Goal: Transaction & Acquisition: Purchase product/service

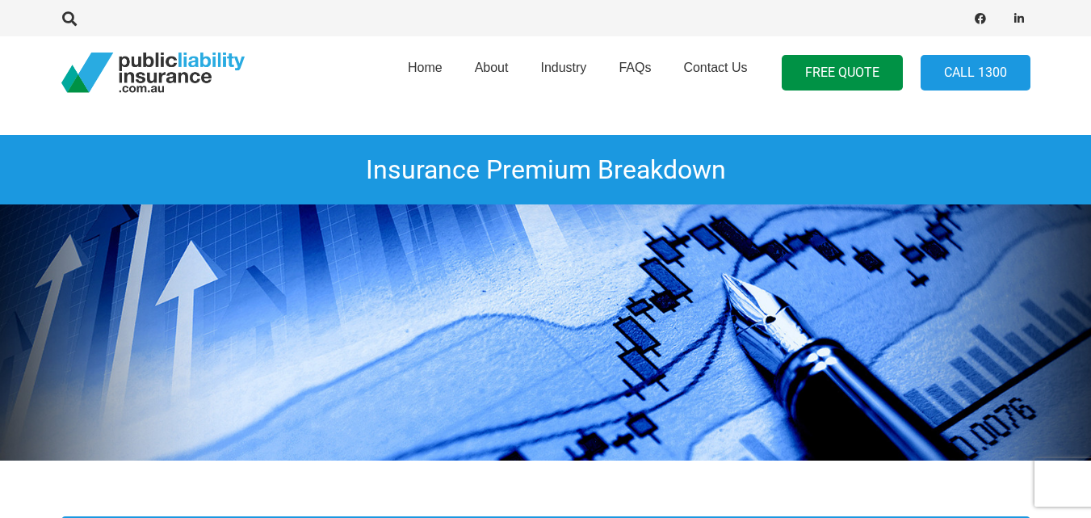
scroll to position [162, 0]
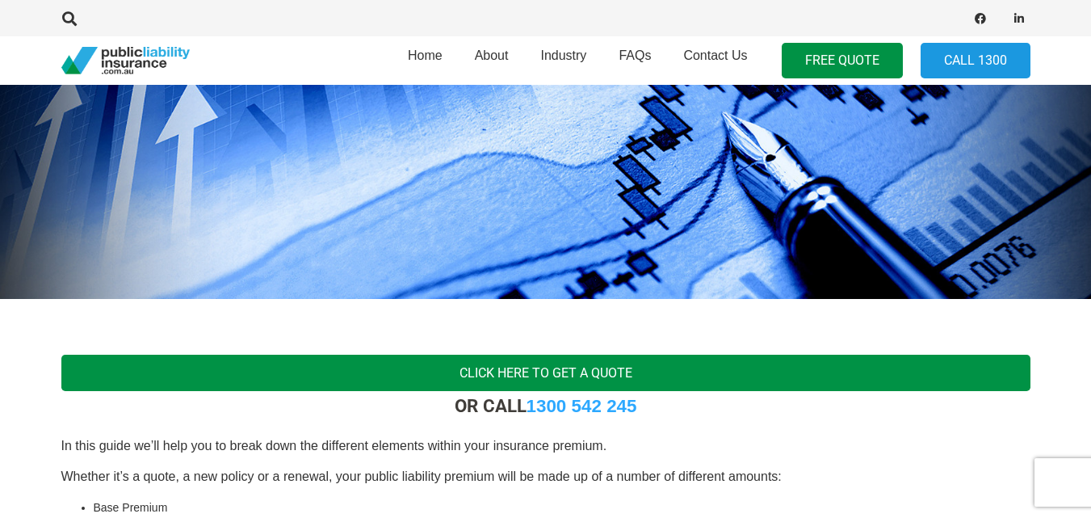
click at [576, 372] on link "Click here to get a quote" at bounding box center [545, 373] width 969 height 36
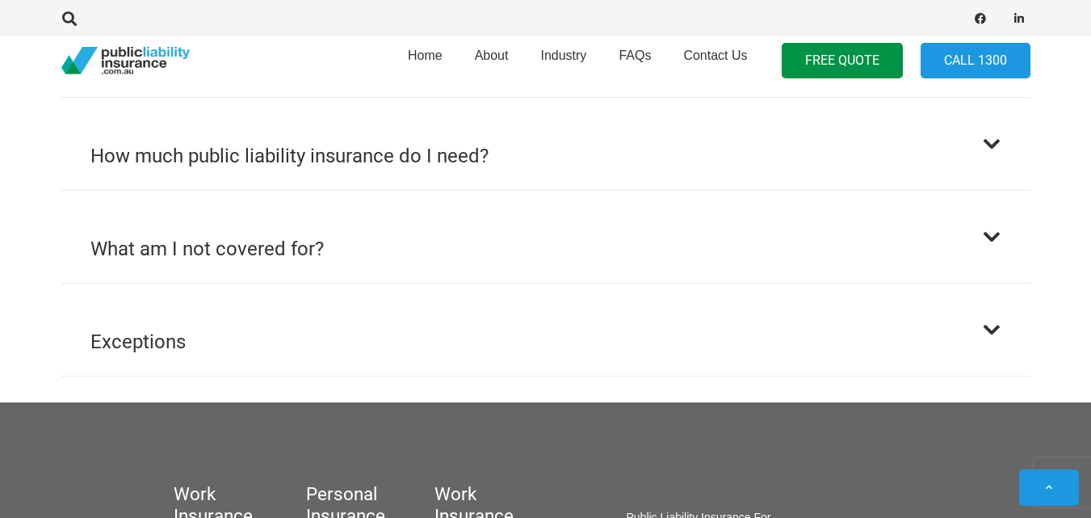
scroll to position [1212, 0]
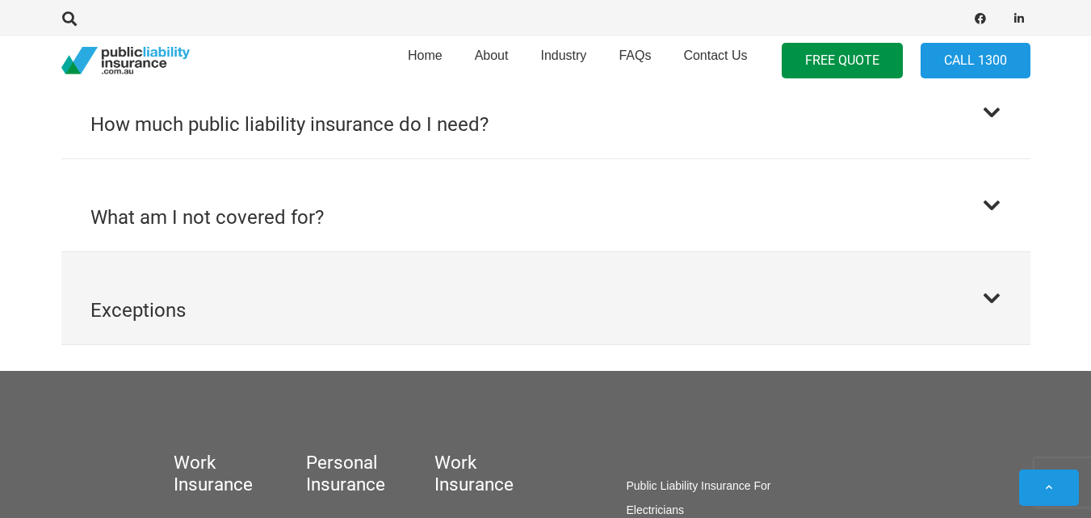
click at [996, 285] on button "Exceptions" at bounding box center [545, 298] width 969 height 92
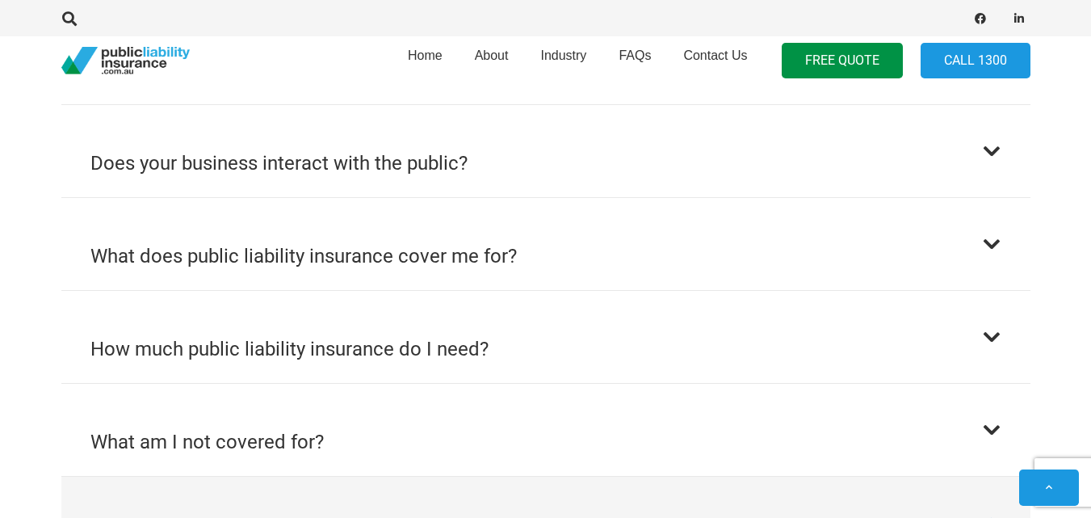
scroll to position [751, 0]
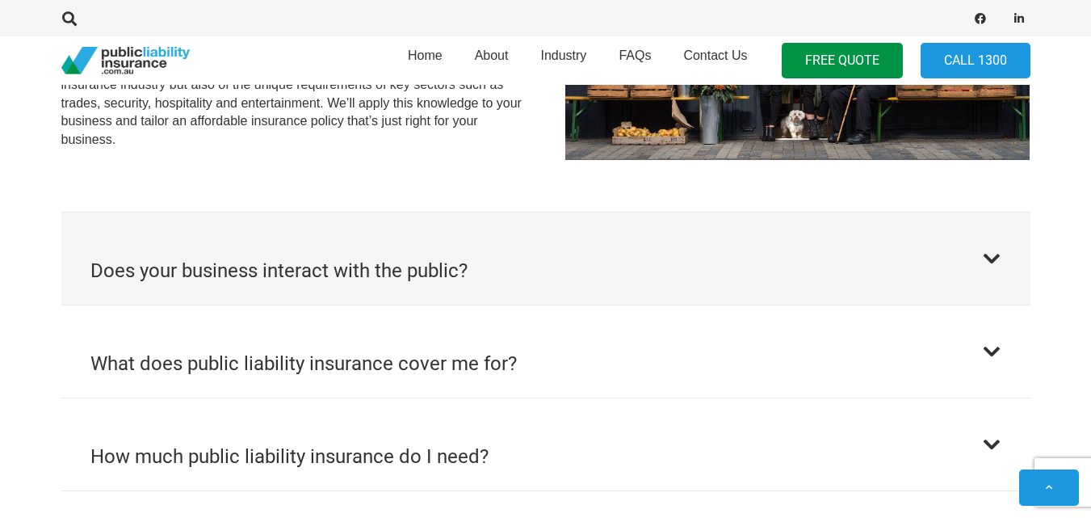
click at [991, 277] on button "Does your business interact with the public?" at bounding box center [545, 258] width 969 height 92
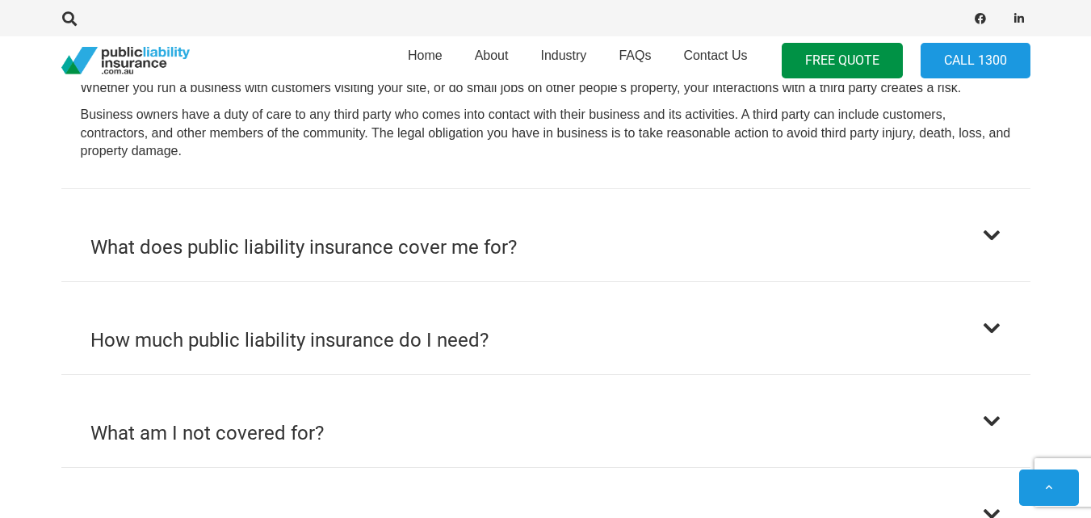
scroll to position [1027, 0]
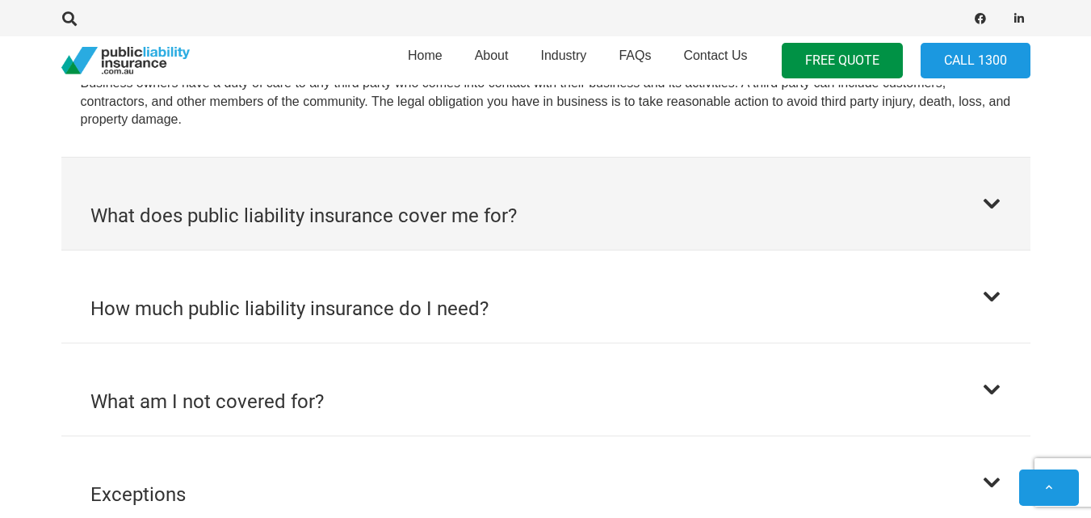
click at [985, 195] on div at bounding box center [991, 203] width 19 height 19
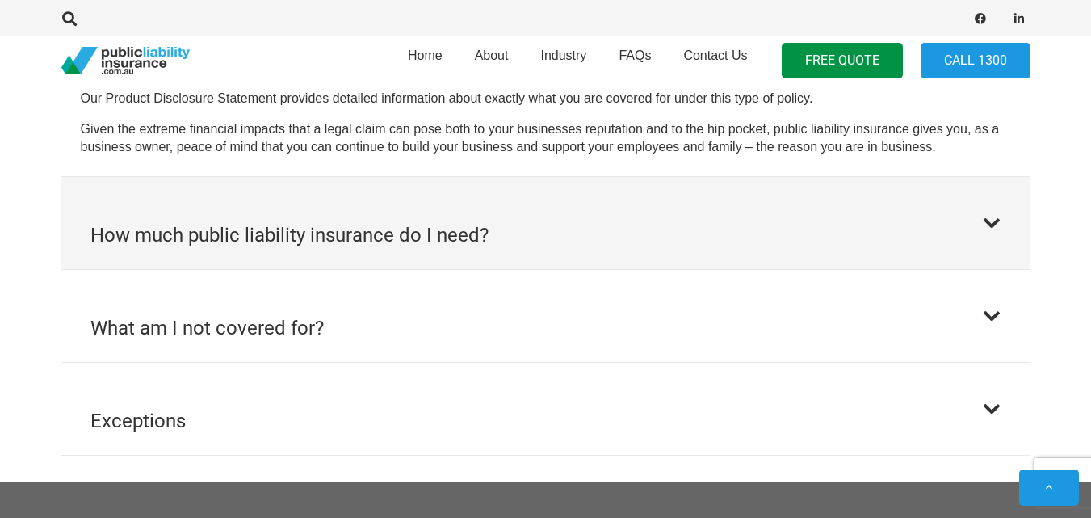
click at [986, 218] on div at bounding box center [991, 222] width 19 height 19
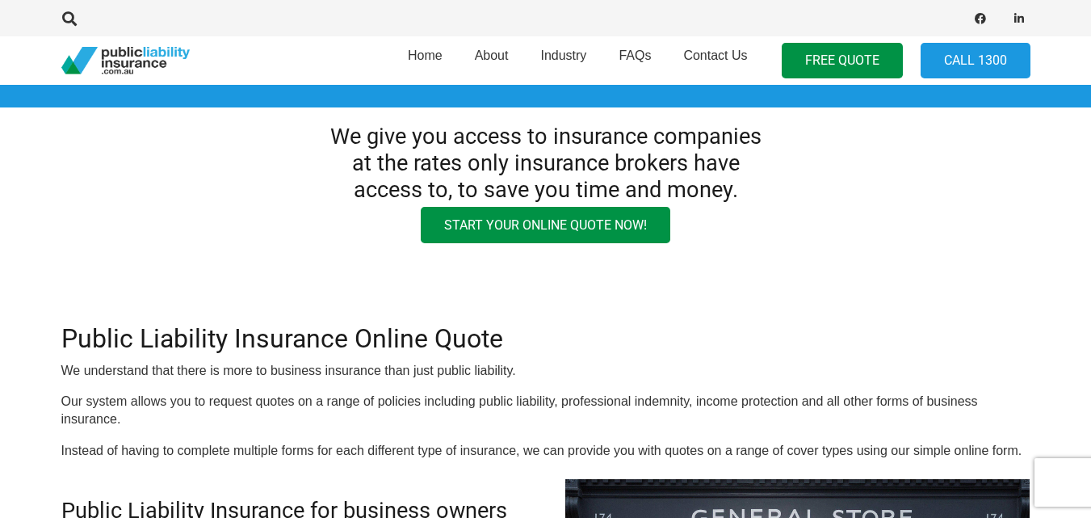
scroll to position [0, 0]
